Goal: Navigation & Orientation: Find specific page/section

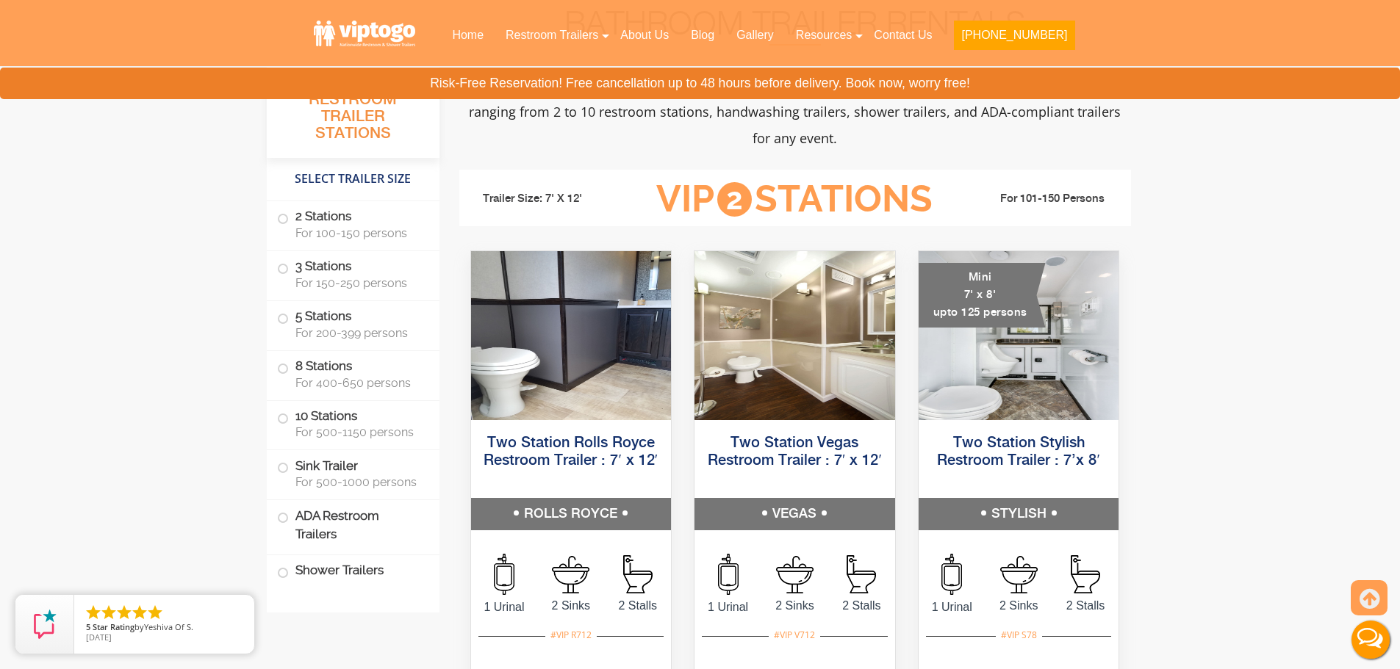
scroll to position [588, 0]
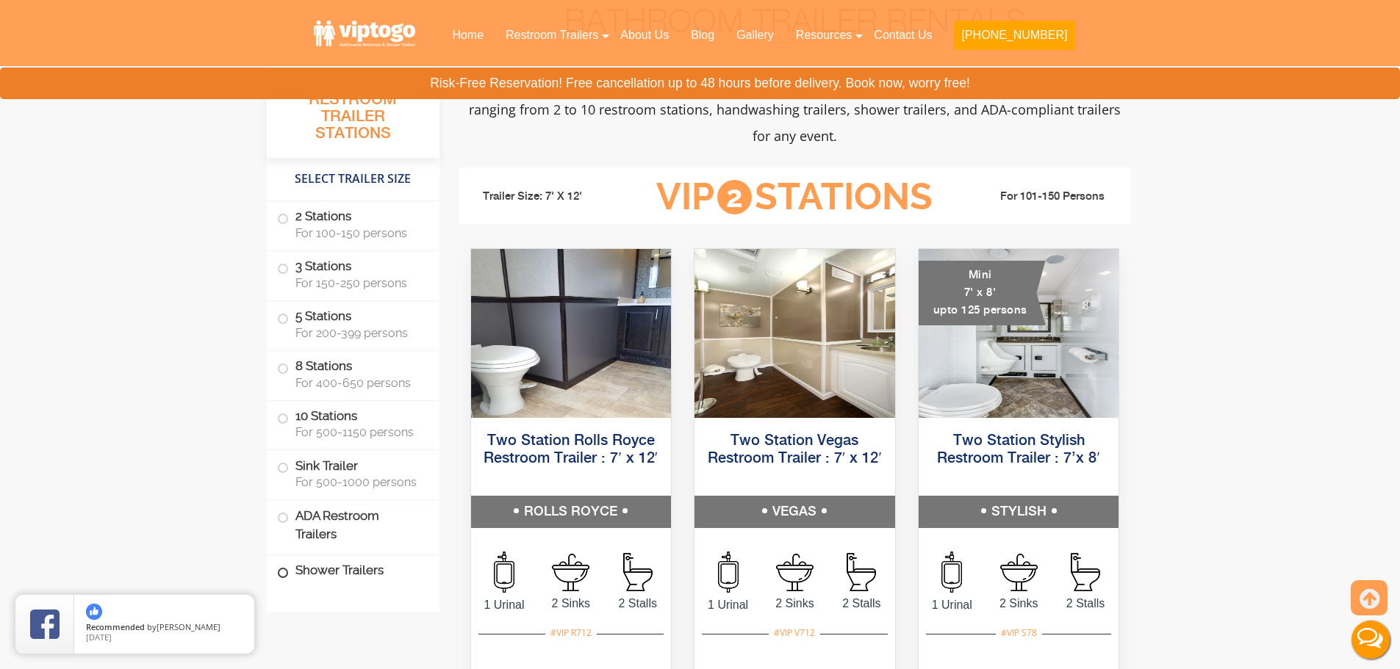
click at [316, 571] on label "Shower Trailers" at bounding box center [353, 572] width 152 height 32
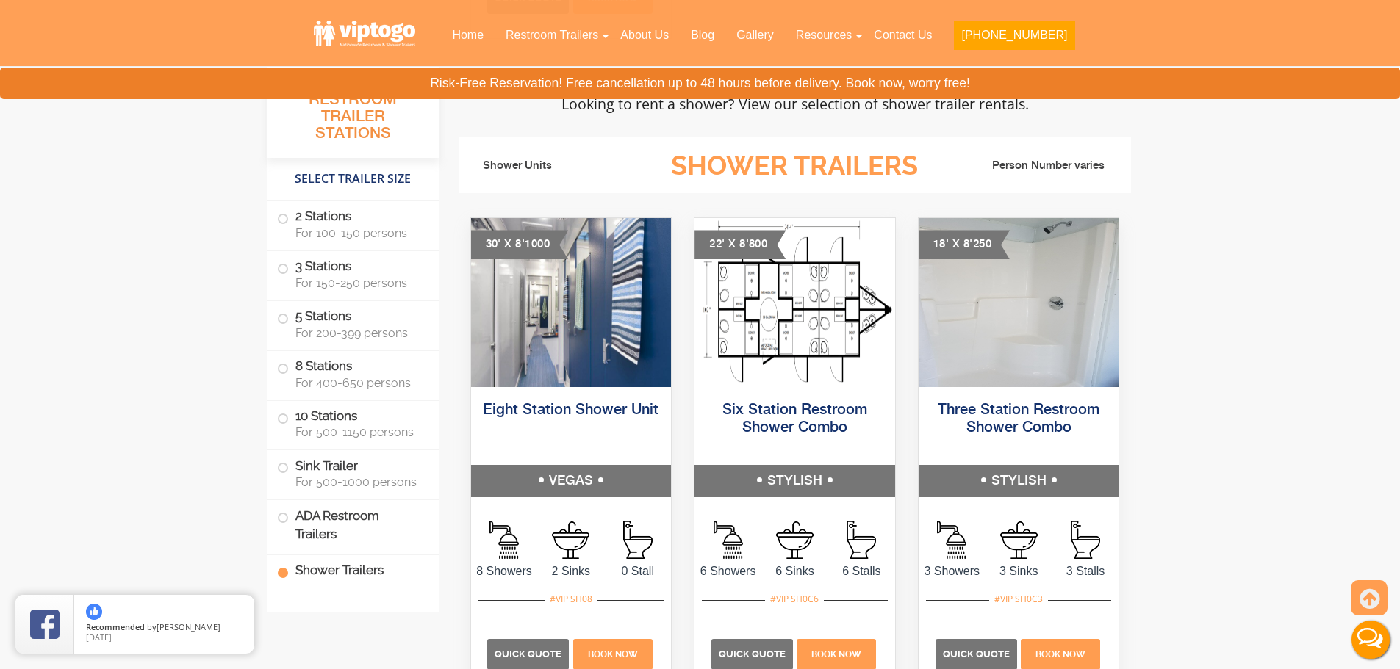
scroll to position [6271, 0]
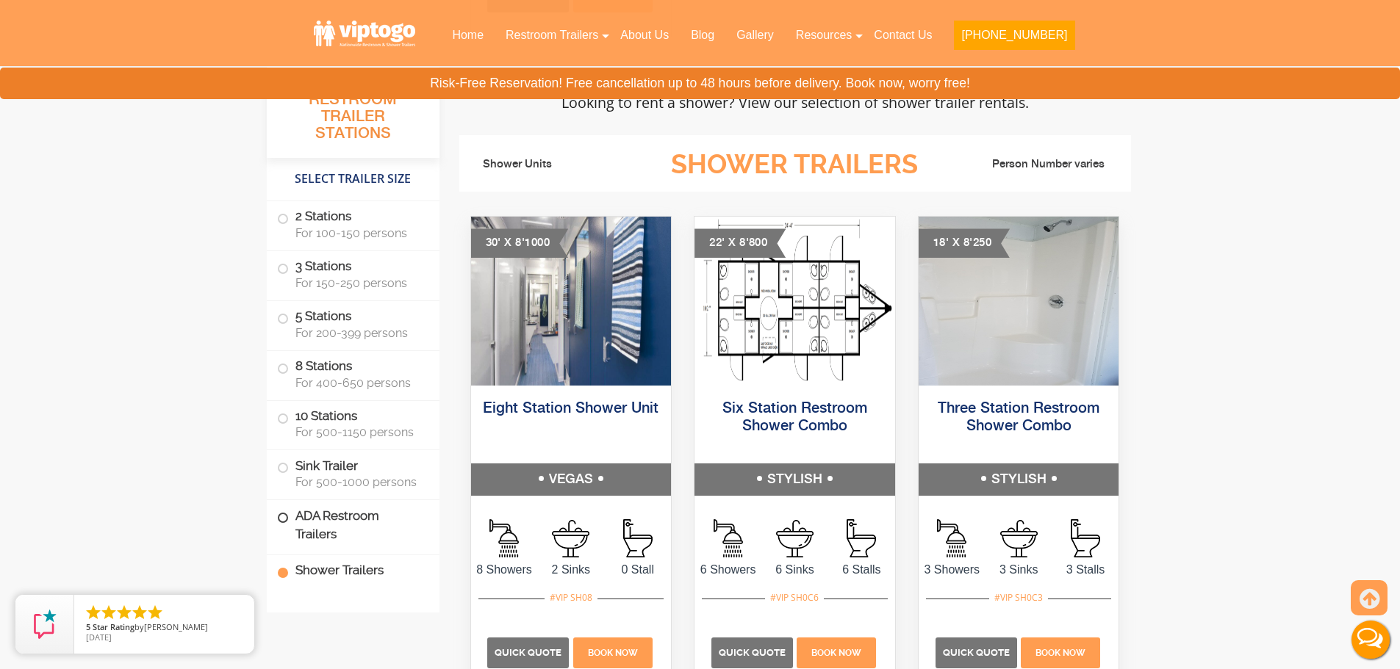
click at [381, 519] on label "ADA Restroom Trailers" at bounding box center [353, 525] width 152 height 50
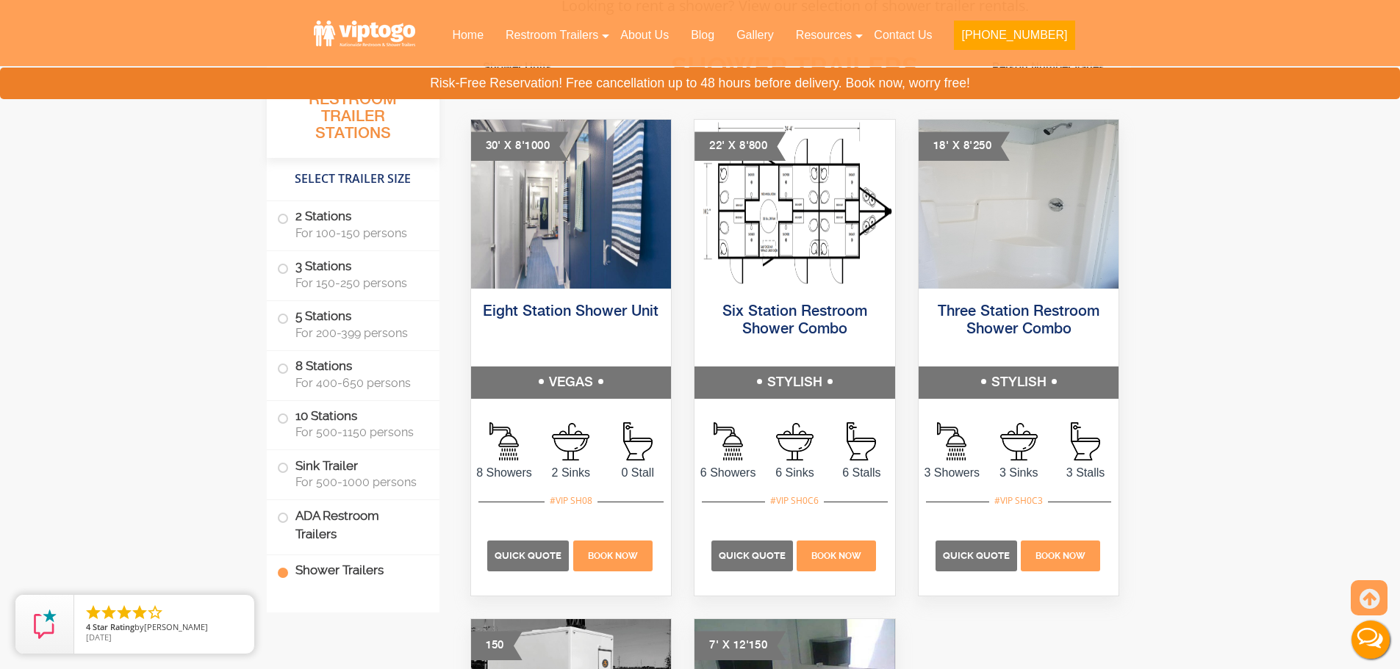
scroll to position [6366, 0]
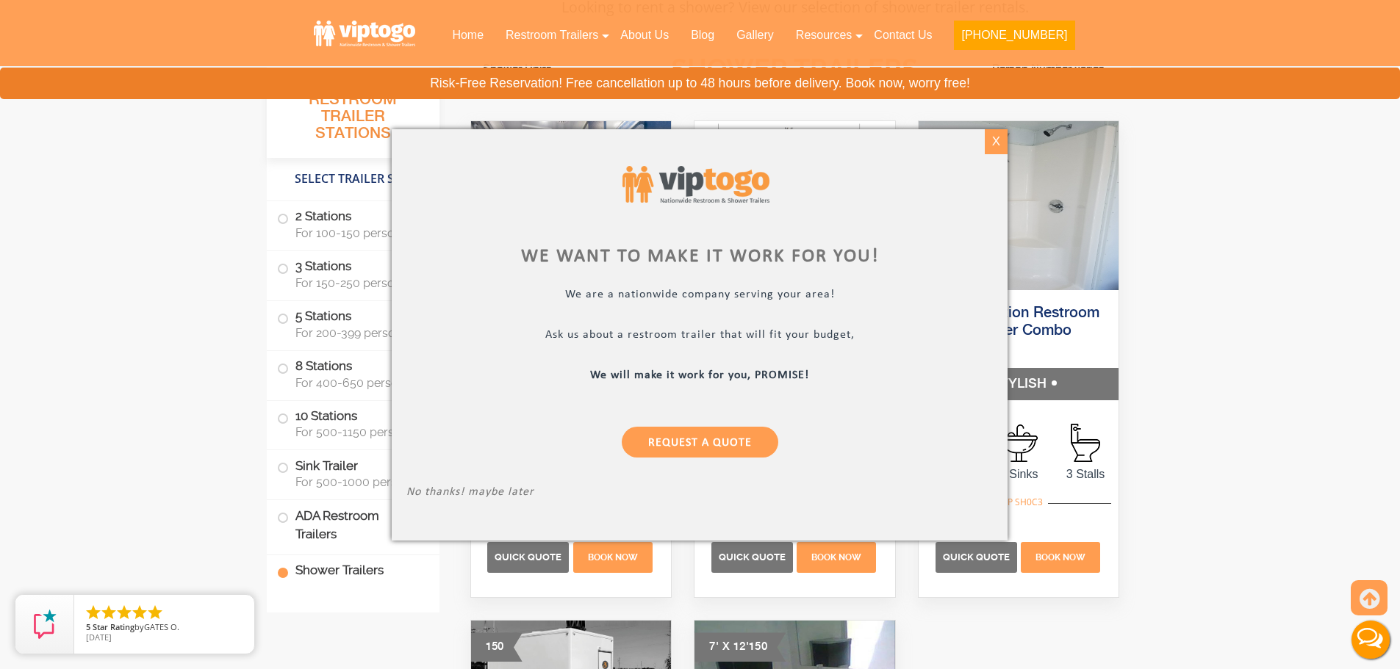
click at [999, 137] on div "X" at bounding box center [996, 141] width 23 height 25
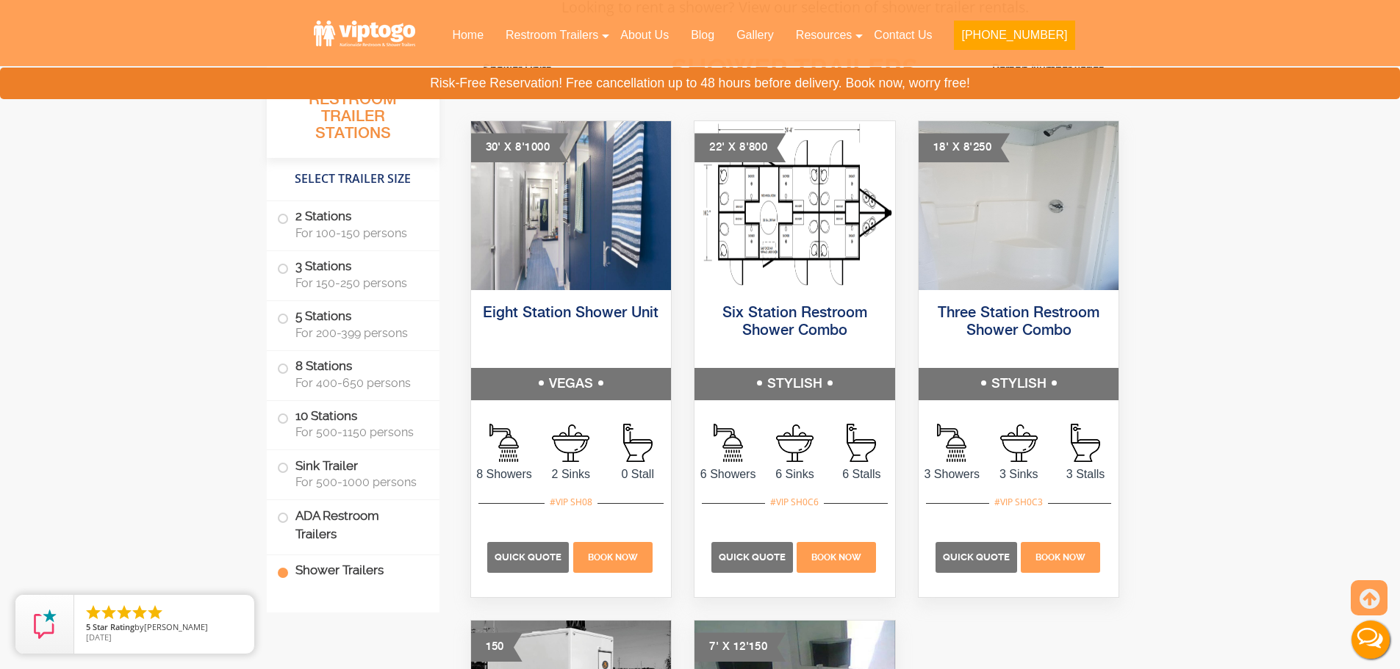
click at [344, 531] on label "ADA Restroom Trailers" at bounding box center [353, 525] width 152 height 50
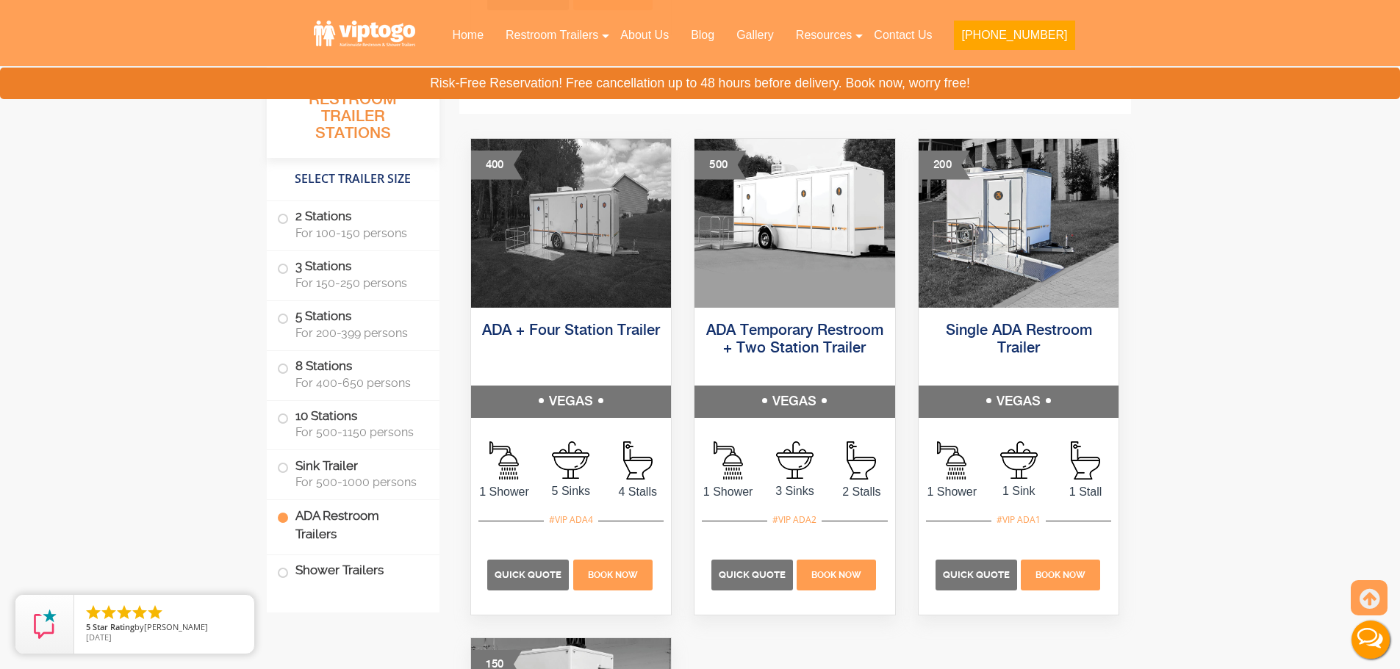
scroll to position [5191, 0]
